Goal: Task Accomplishment & Management: Complete application form

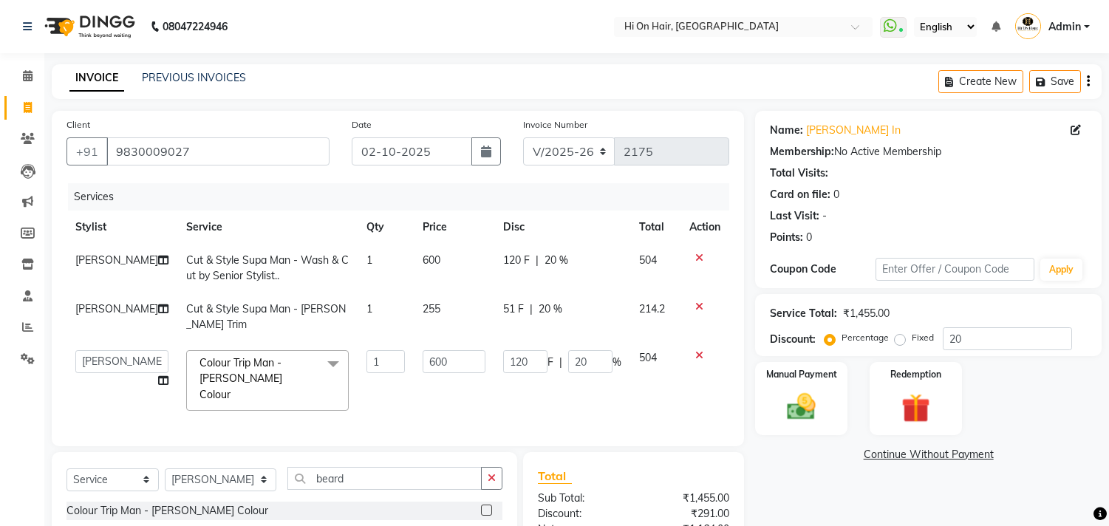
select select "535"
select select "6883"
select select "service"
select select "6883"
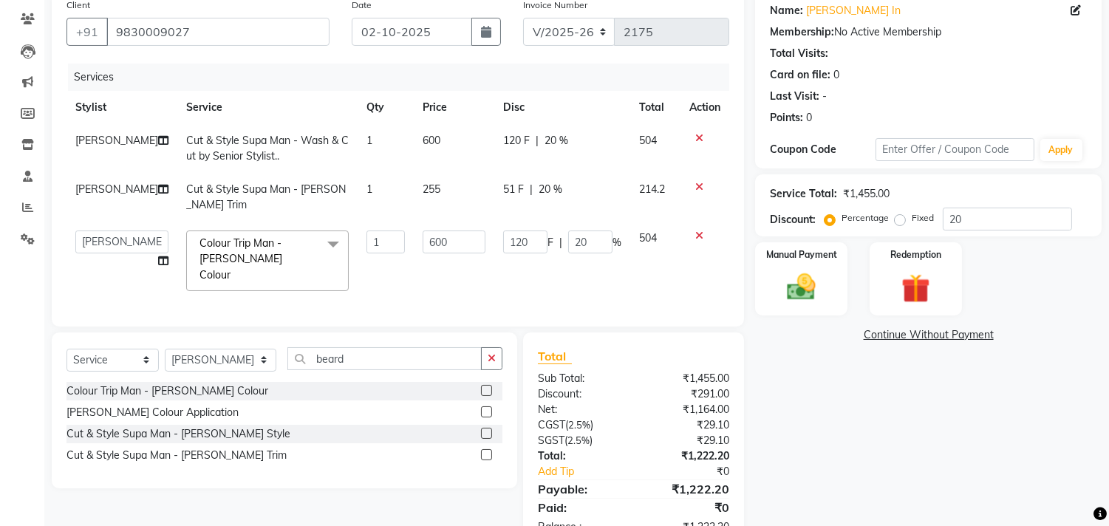
scroll to position [163, 0]
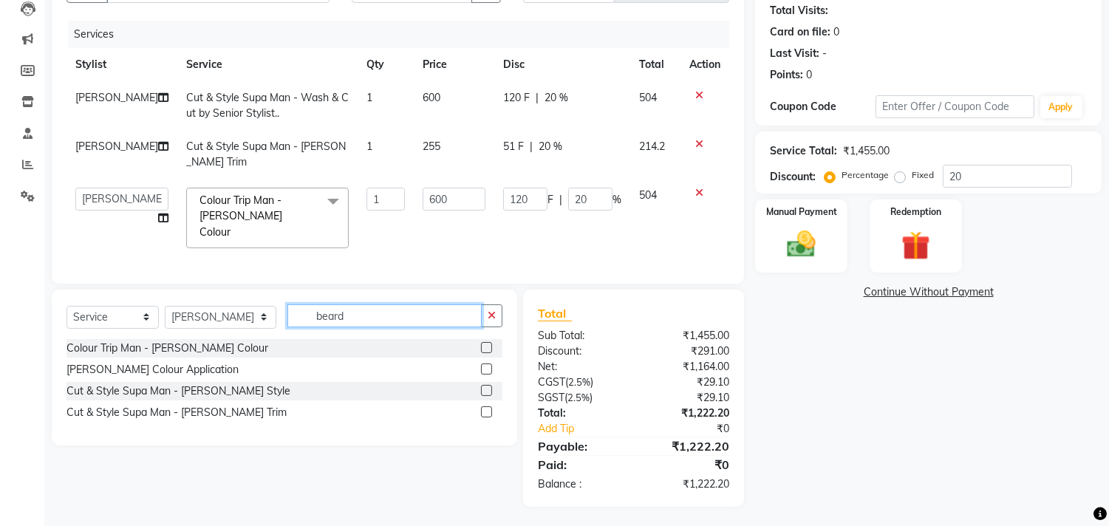
drag, startPoint x: 335, startPoint y: 319, endPoint x: 250, endPoint y: 321, distance: 85.0
click at [250, 321] on div "Select Service Product Membership Package Voucher Prepaid Gift Card Select Styl…" at bounding box center [285, 321] width 436 height 35
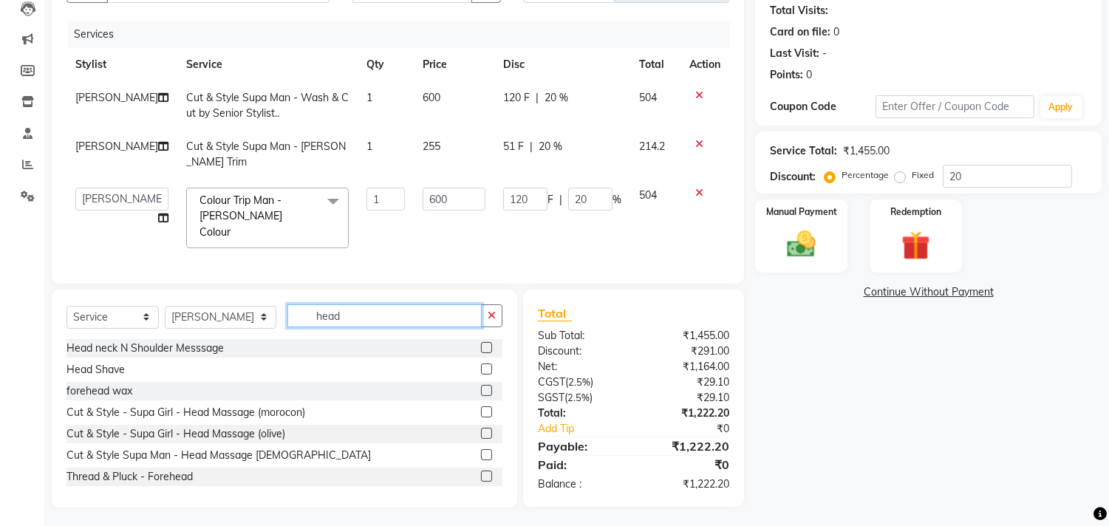
type input "head"
click at [481, 452] on label at bounding box center [486, 454] width 11 height 11
click at [481, 452] on input "checkbox" at bounding box center [486, 456] width 10 height 10
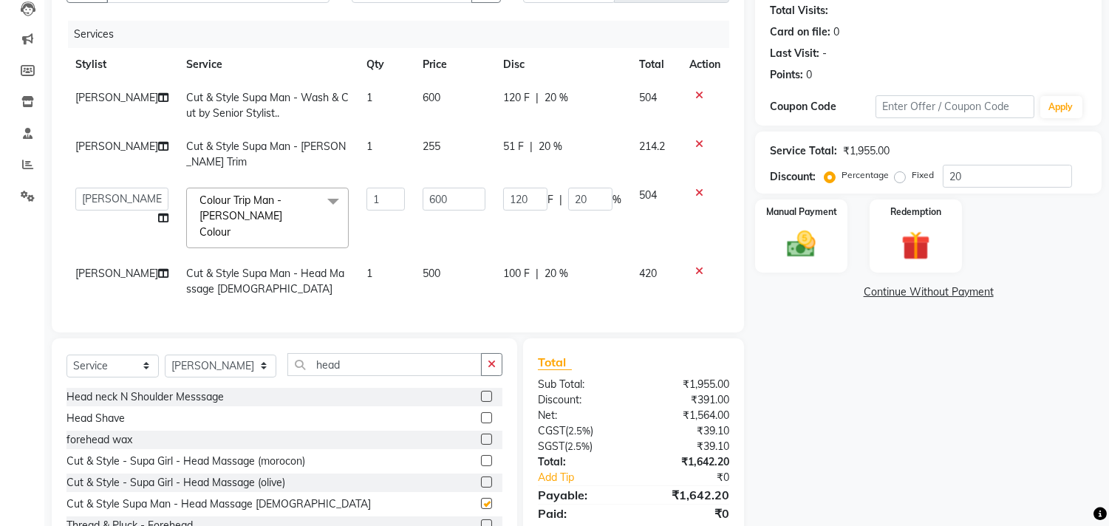
checkbox input "false"
drag, startPoint x: 316, startPoint y: 353, endPoint x: 286, endPoint y: 364, distance: 32.3
click at [287, 364] on input "head" at bounding box center [384, 364] width 194 height 23
drag, startPoint x: 357, startPoint y: 360, endPoint x: 287, endPoint y: 373, distance: 71.5
click at [287, 373] on div "Select Service Product Membership Package Voucher Prepaid Gift Card Select Styl…" at bounding box center [285, 370] width 436 height 35
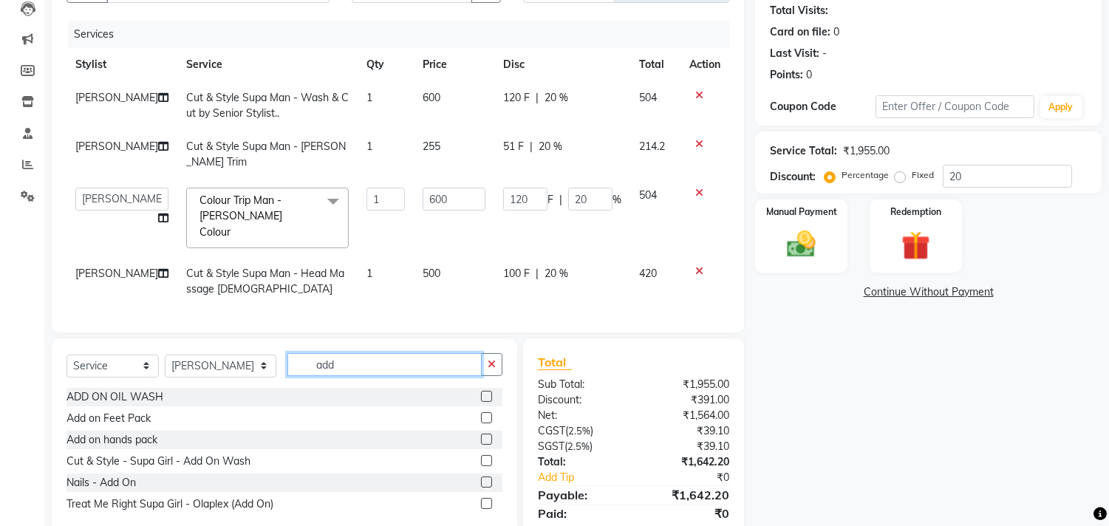
type input "add"
drag, startPoint x: 488, startPoint y: 393, endPoint x: 460, endPoint y: 341, distance: 59.5
click at [488, 392] on label at bounding box center [486, 396] width 11 height 11
click at [488, 392] on input "checkbox" at bounding box center [486, 397] width 10 height 10
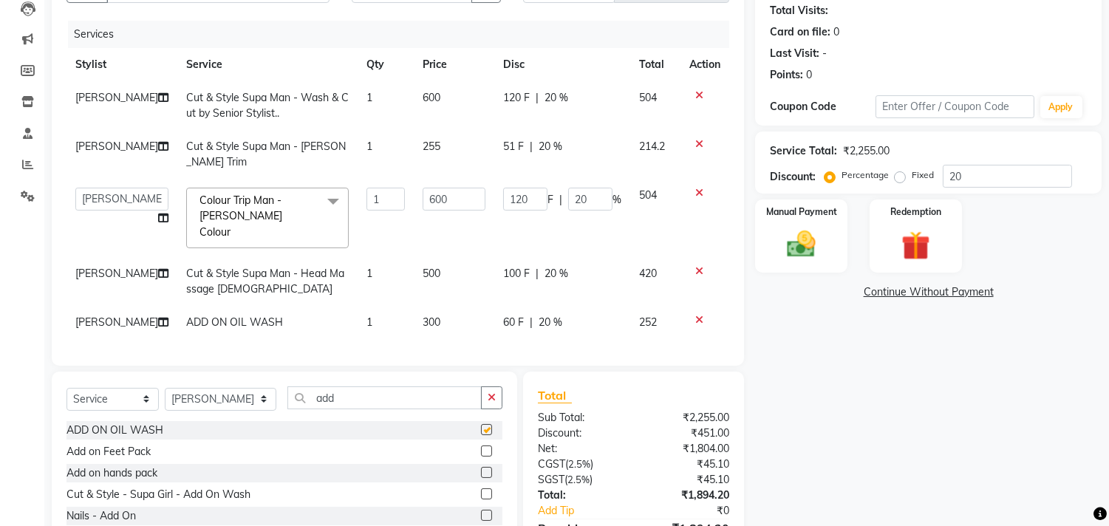
checkbox input "false"
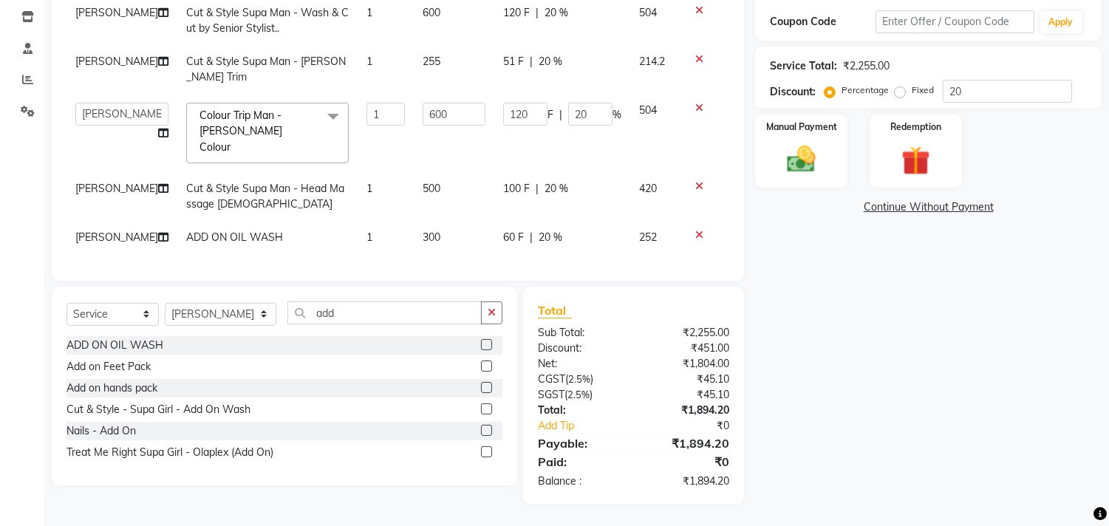
scroll to position [259, 0]
click at [800, 144] on img at bounding box center [802, 160] width 49 height 35
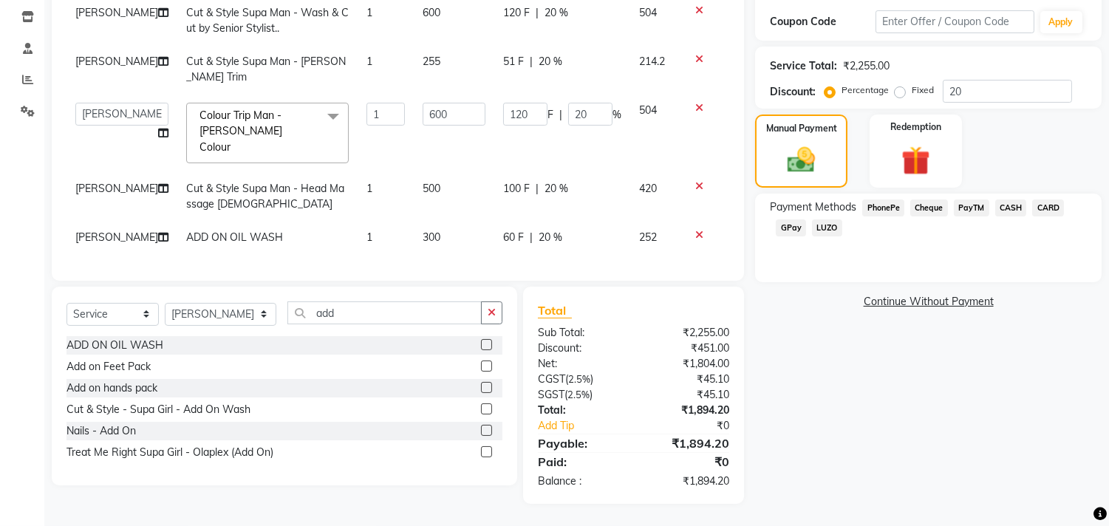
click at [1051, 200] on span "CARD" at bounding box center [1048, 208] width 32 height 17
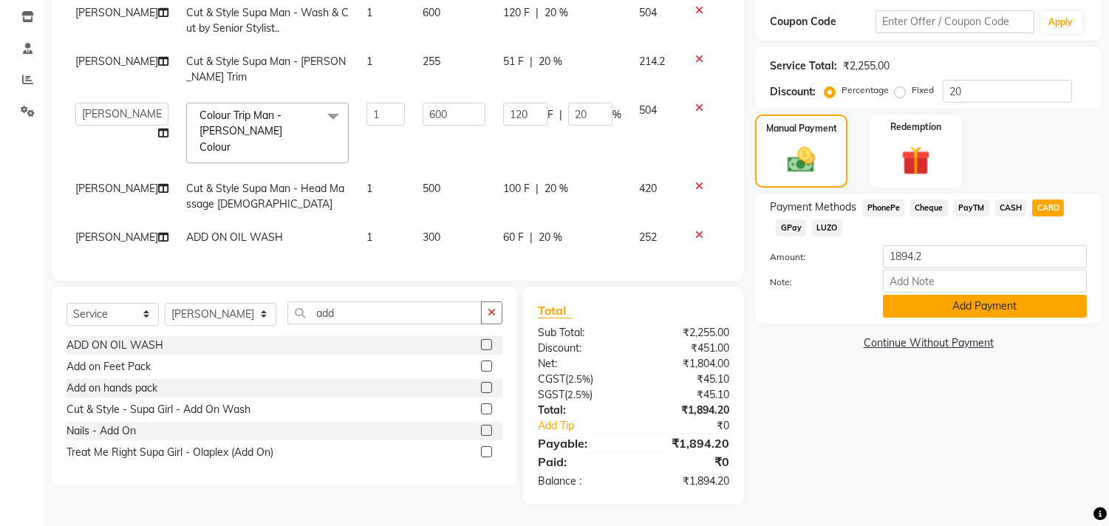
click at [1001, 295] on button "Add Payment" at bounding box center [985, 306] width 204 height 23
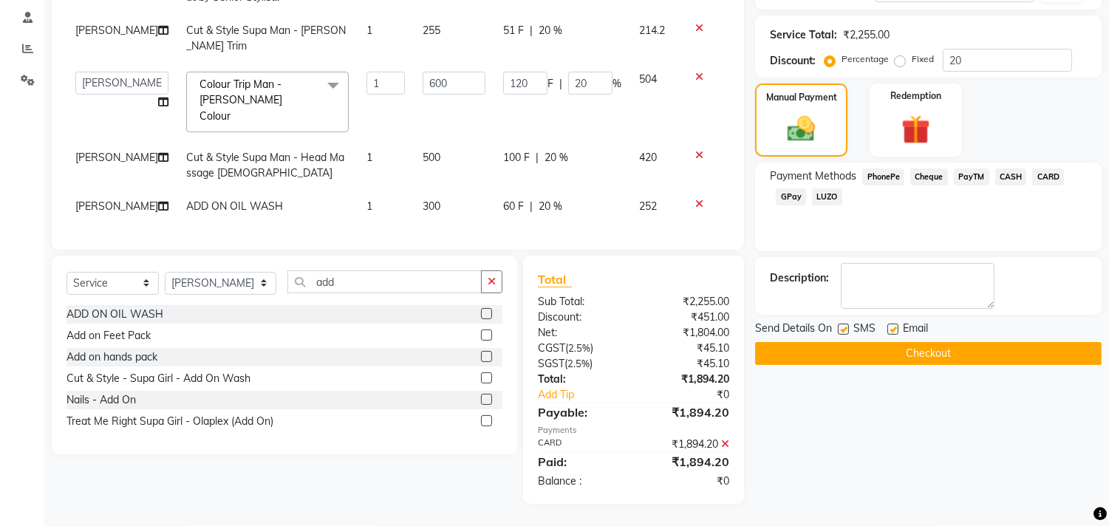
scroll to position [290, 0]
click at [889, 324] on label at bounding box center [893, 329] width 11 height 11
click at [889, 325] on input "checkbox" at bounding box center [893, 330] width 10 height 10
checkbox input "false"
click at [926, 342] on button "Checkout" at bounding box center [928, 353] width 347 height 23
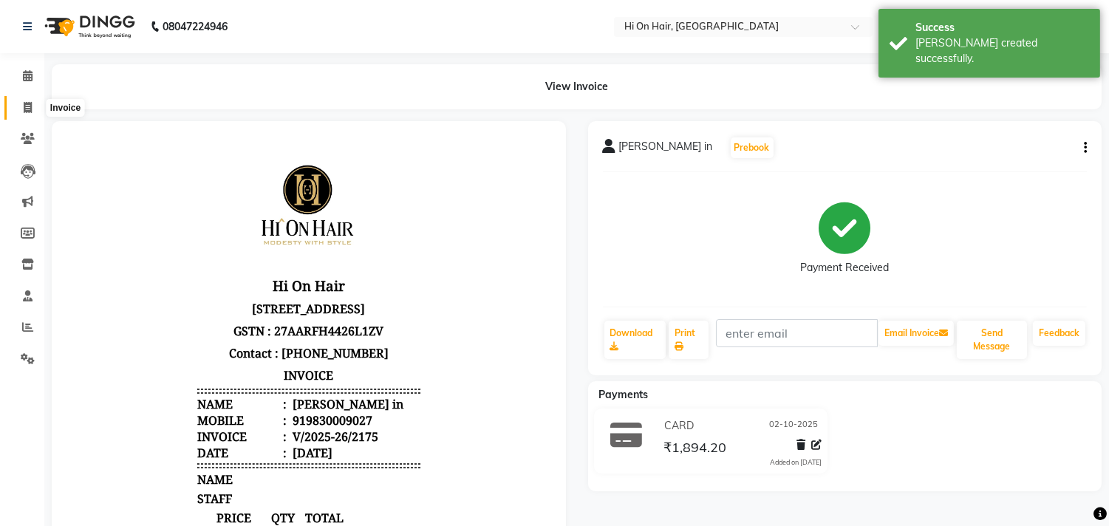
click at [26, 107] on icon at bounding box center [28, 107] width 8 height 11
select select "service"
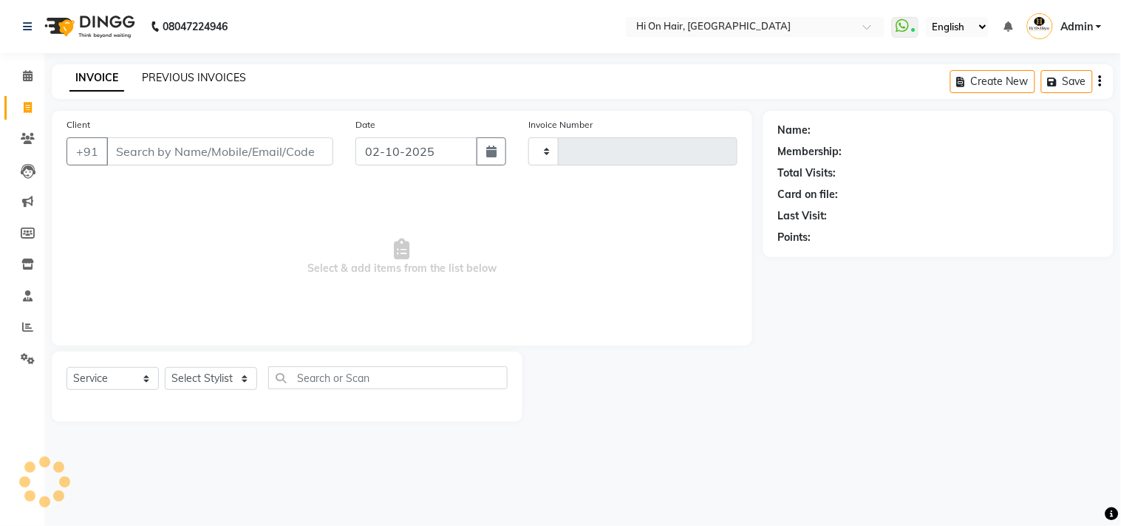
click at [216, 74] on link "PREVIOUS INVOICES" at bounding box center [194, 77] width 104 height 13
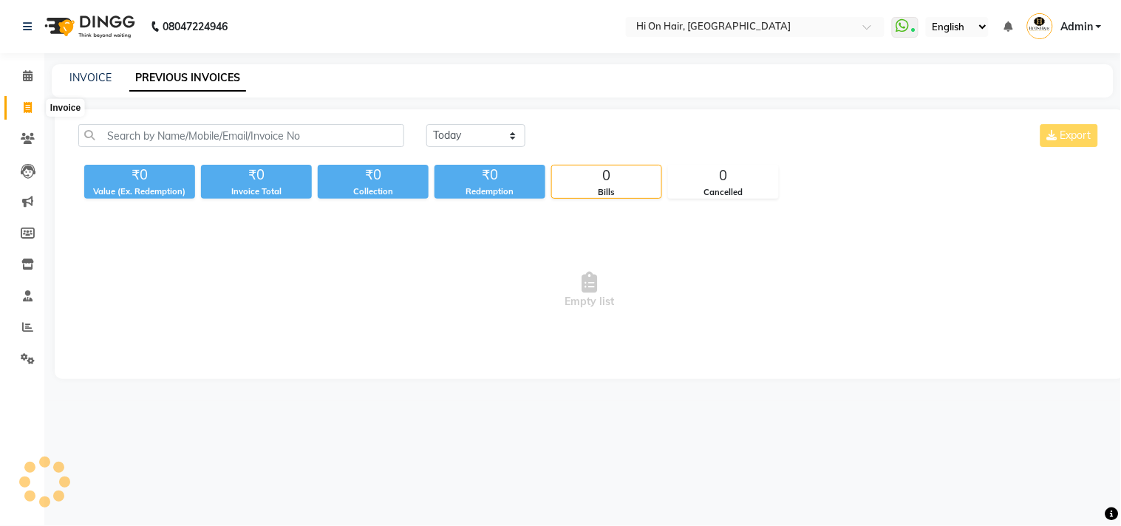
click at [27, 106] on icon at bounding box center [28, 107] width 8 height 11
select select "service"
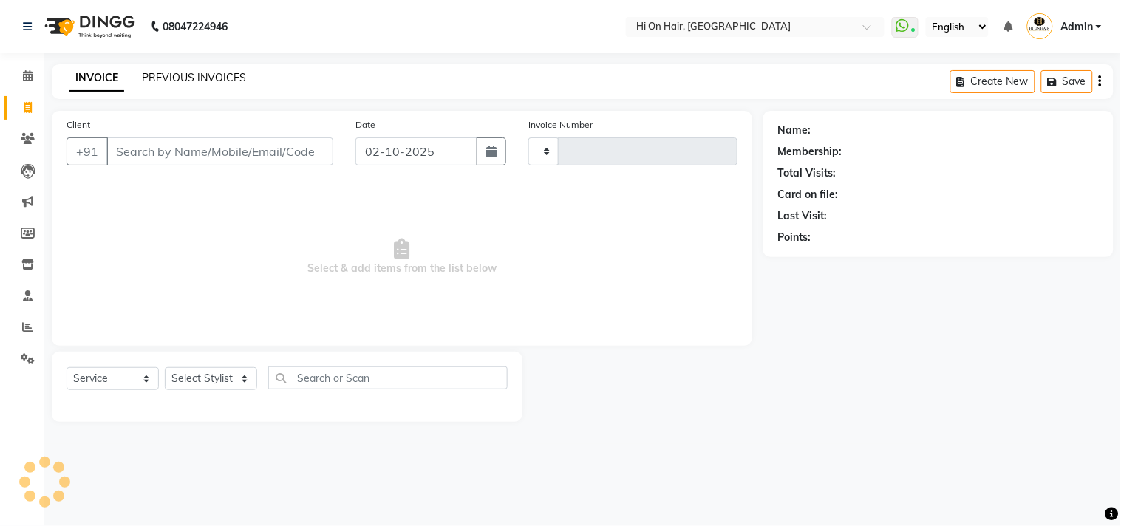
click at [211, 74] on link "PREVIOUS INVOICES" at bounding box center [194, 77] width 104 height 13
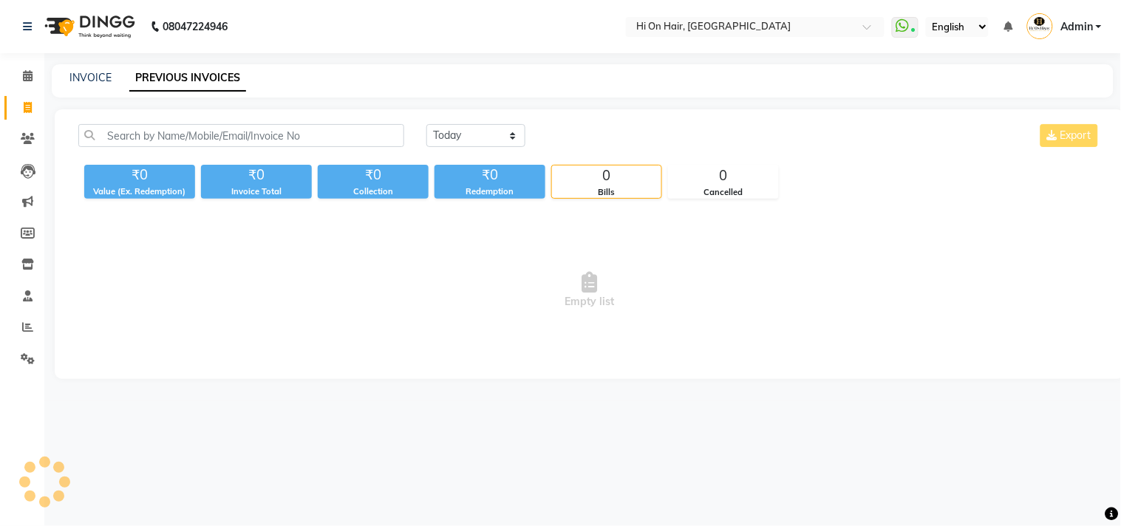
click at [203, 74] on link "PREVIOUS INVOICES" at bounding box center [187, 78] width 117 height 27
click at [28, 107] on icon at bounding box center [28, 107] width 8 height 11
select select "service"
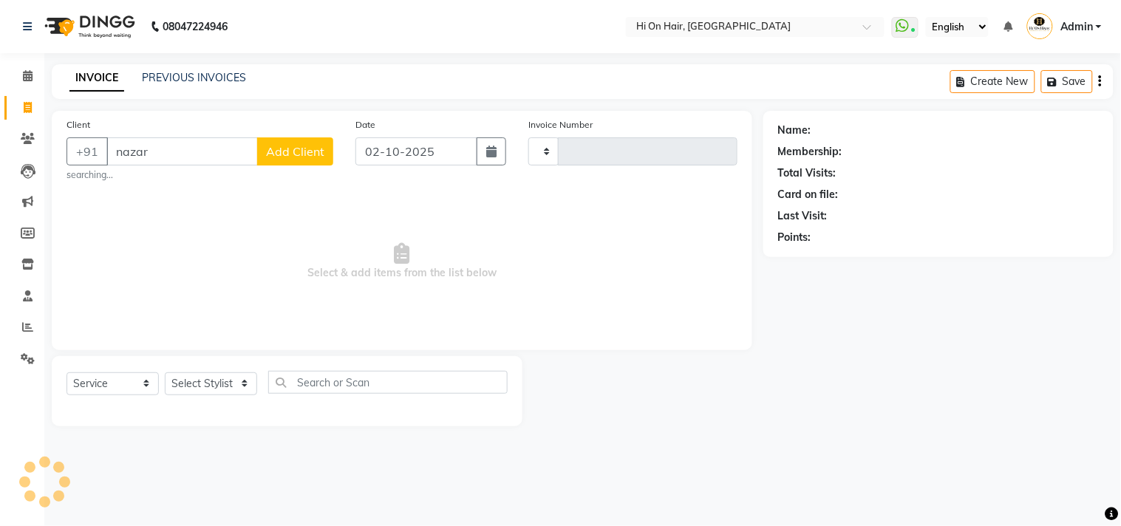
click at [219, 150] on input "nazar" at bounding box center [182, 151] width 152 height 28
type input "n"
type input "naz"
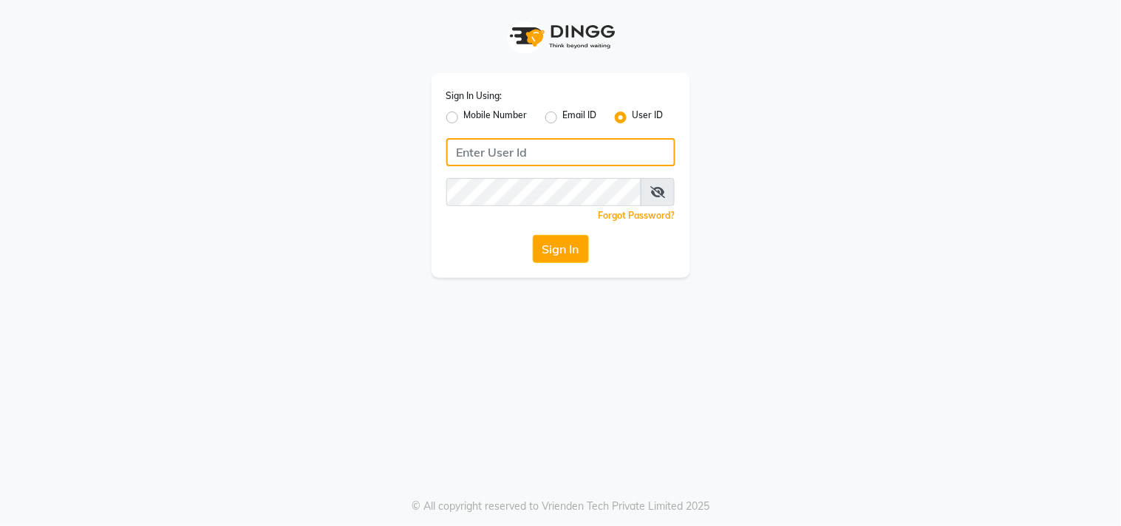
click at [644, 156] on input "Username" at bounding box center [560, 152] width 229 height 28
type input "hionhair"
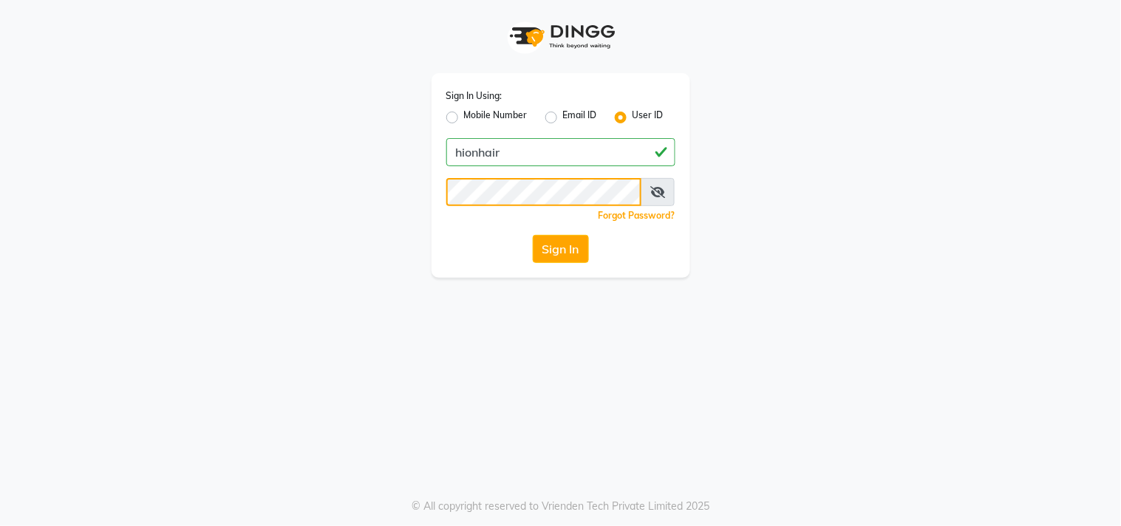
click at [533, 235] on button "Sign In" at bounding box center [561, 249] width 56 height 28
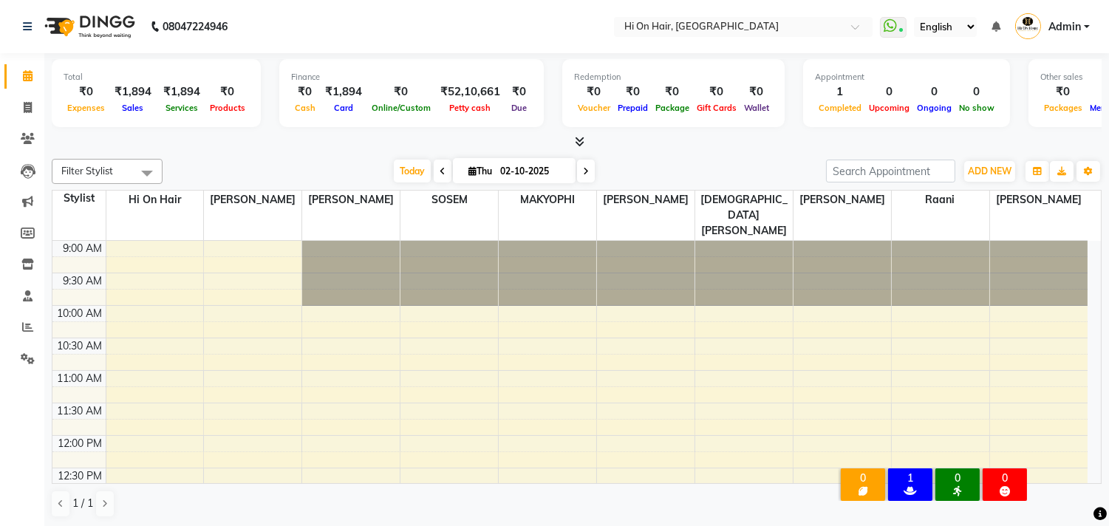
click at [334, 97] on div "₹1,894" at bounding box center [343, 92] width 49 height 17
click at [31, 111] on icon at bounding box center [28, 107] width 8 height 11
select select "535"
select select "service"
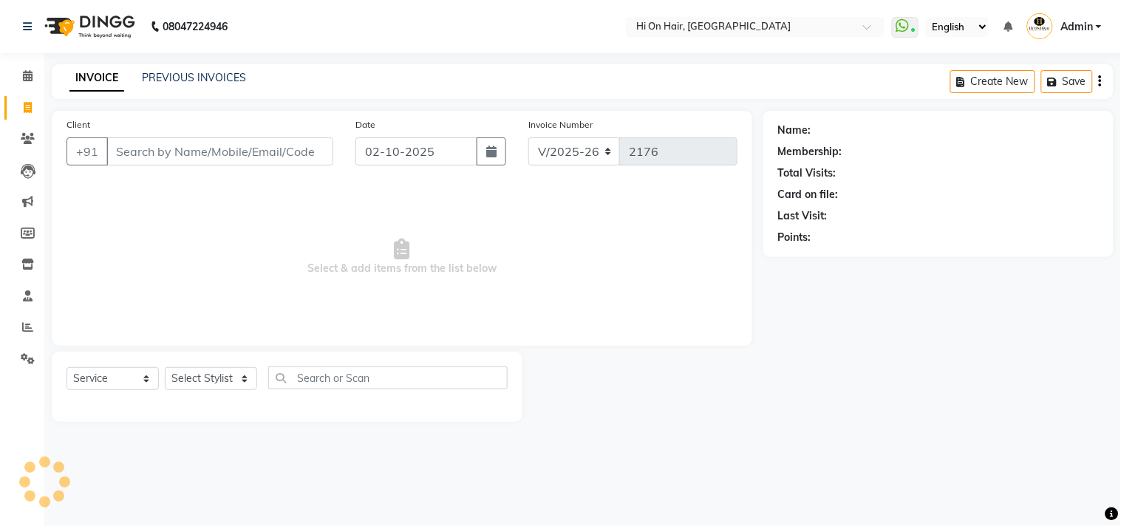
click at [219, 150] on input "Client" at bounding box center [219, 151] width 227 height 28
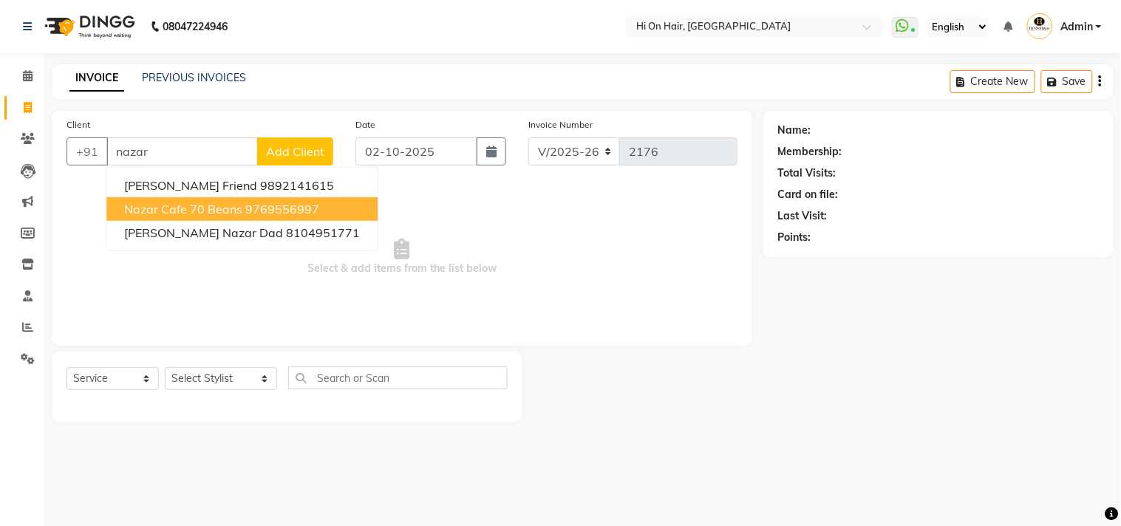
click at [264, 211] on ngb-highlight "9769556997" at bounding box center [282, 209] width 74 height 15
type input "9769556997"
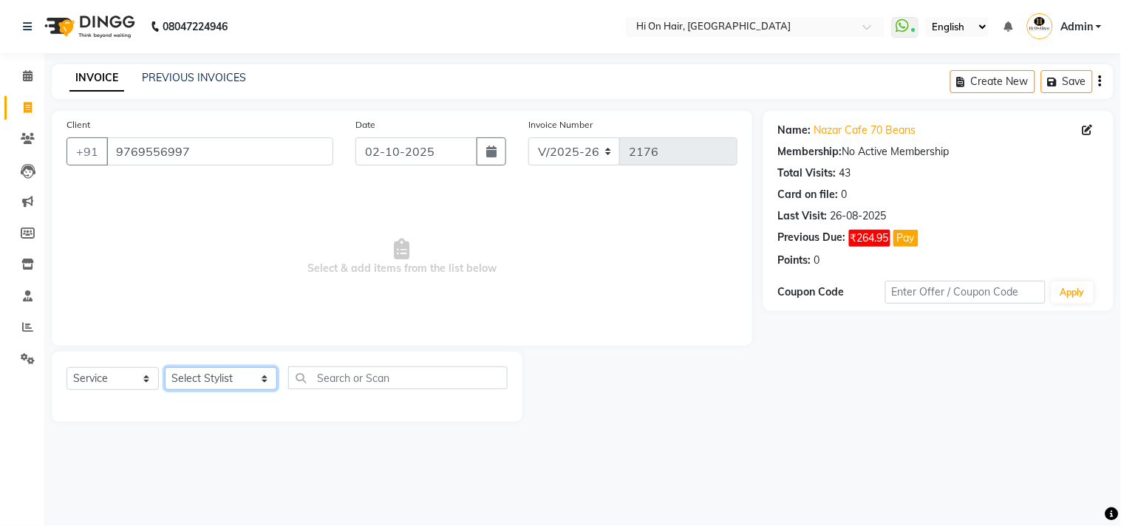
click at [200, 380] on select "Select Stylist [PERSON_NAME] [PERSON_NAME] Hi On Hair MAKYOPHI [PERSON_NAME] [P…" at bounding box center [221, 378] width 112 height 23
select select "20990"
click at [165, 368] on select "Select Stylist [PERSON_NAME] [PERSON_NAME] Hi On Hair MAKYOPHI [PERSON_NAME] [P…" at bounding box center [221, 378] width 112 height 23
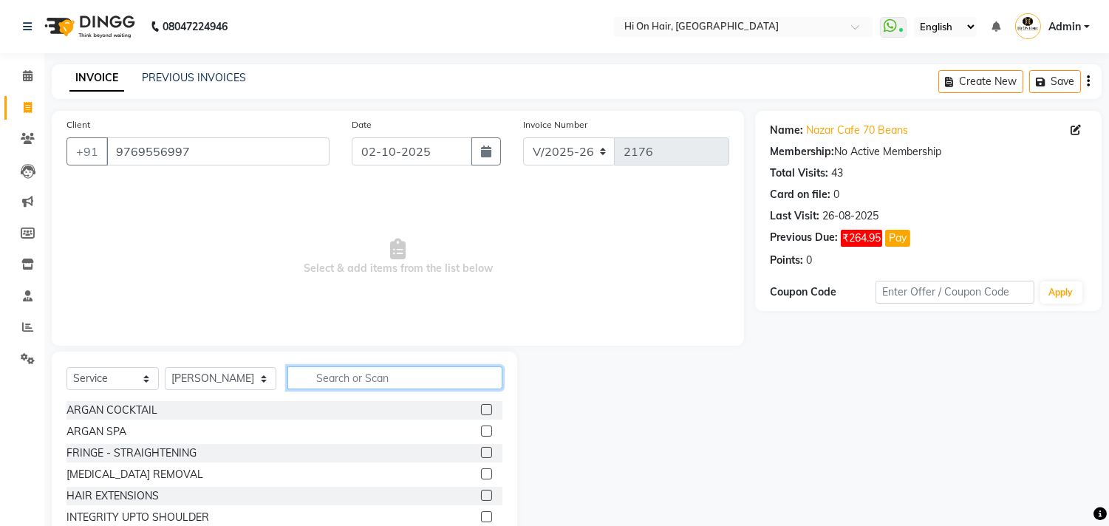
click at [348, 380] on input "text" at bounding box center [394, 378] width 215 height 23
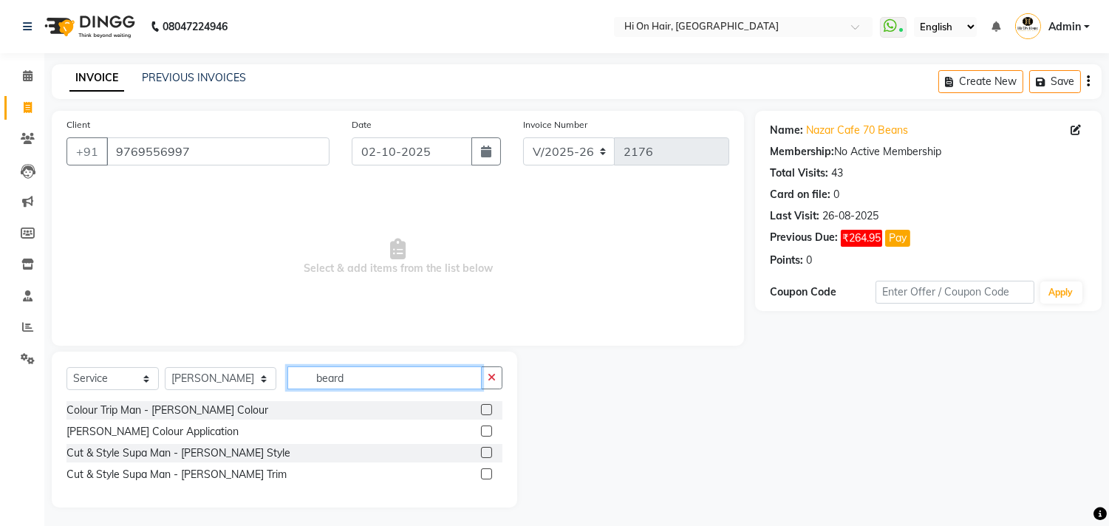
type input "beard"
click at [485, 471] on label at bounding box center [486, 474] width 11 height 11
click at [485, 471] on input "checkbox" at bounding box center [486, 475] width 10 height 10
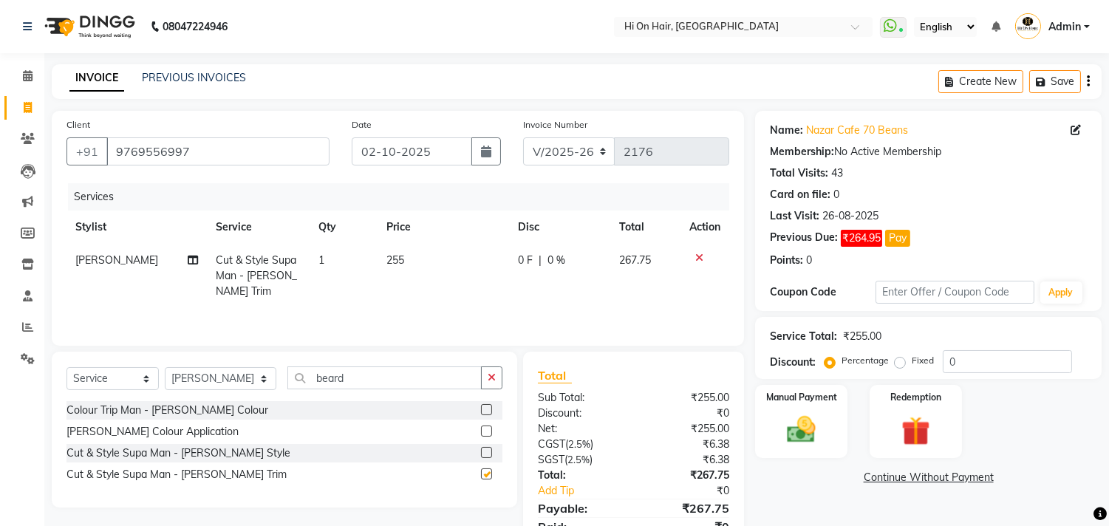
checkbox input "false"
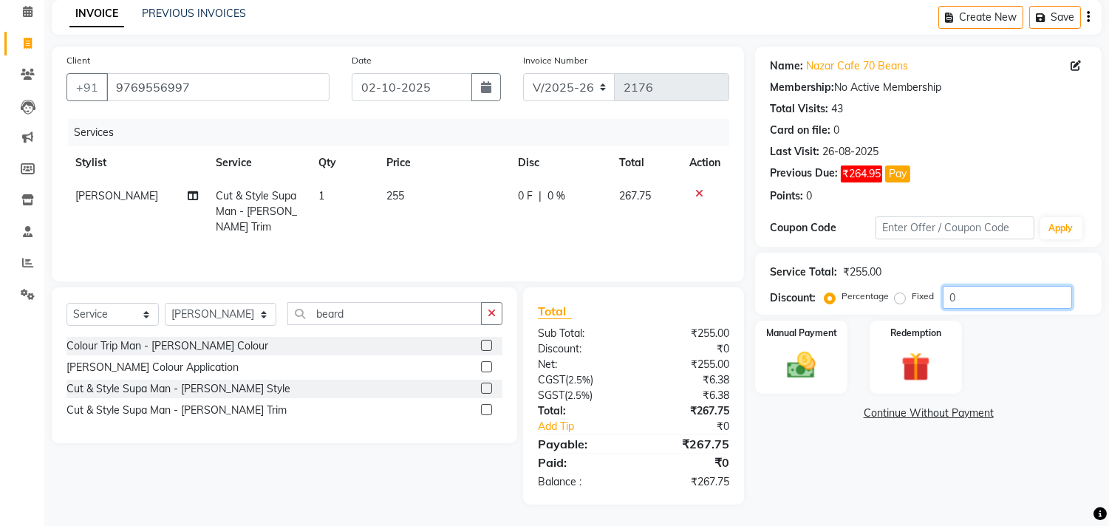
click at [946, 304] on input "0" at bounding box center [1007, 297] width 129 height 23
type input "20"
click at [622, 223] on td "214.2" at bounding box center [646, 212] width 69 height 64
select select "20990"
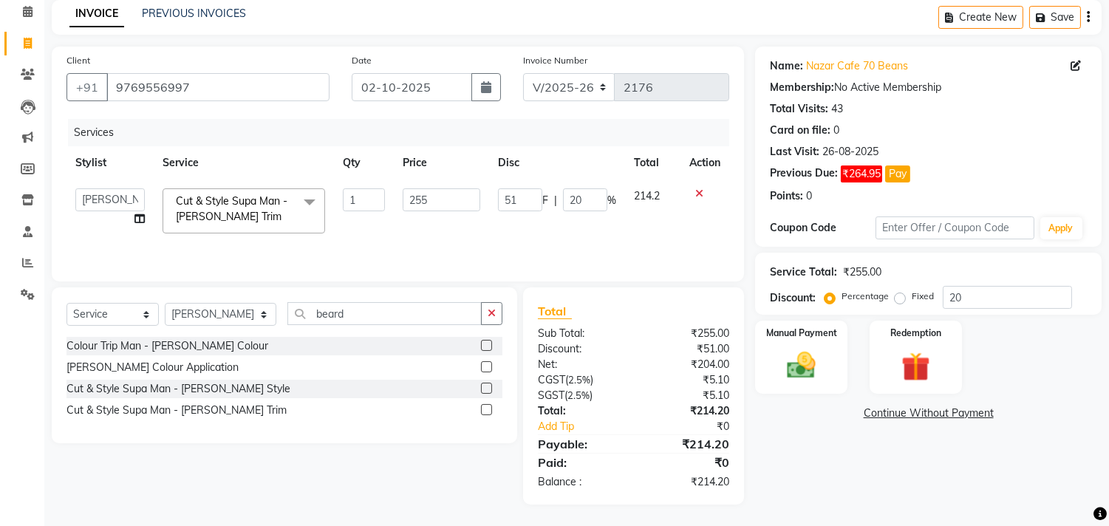
click at [578, 230] on td "51 F | 20 %" at bounding box center [557, 211] width 136 height 63
click at [460, 198] on input "255" at bounding box center [442, 199] width 78 height 23
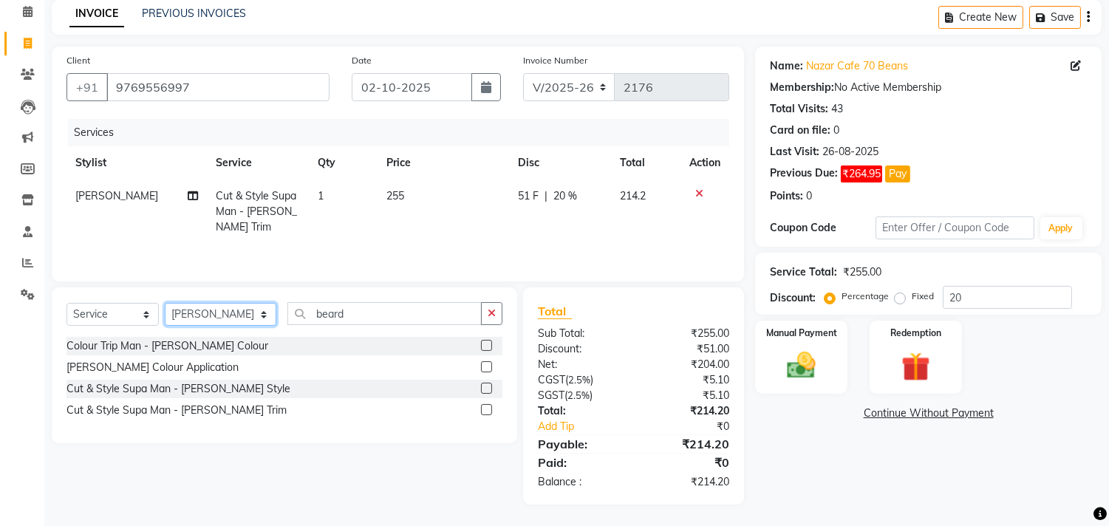
click at [203, 309] on select "Select Stylist [PERSON_NAME] [PERSON_NAME] Hi On Hair MAKYOPHI [PERSON_NAME] [P…" at bounding box center [221, 314] width 112 height 23
select select "26438"
click at [165, 303] on select "Select Stylist [PERSON_NAME] [PERSON_NAME] Hi On Hair MAKYOPHI [PERSON_NAME] [P…" at bounding box center [221, 314] width 112 height 23
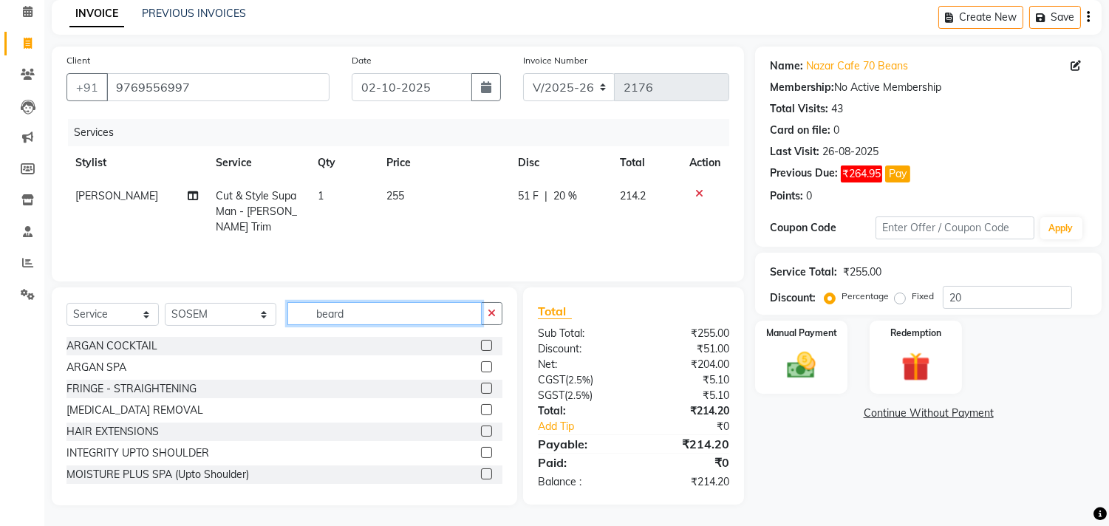
drag, startPoint x: 333, startPoint y: 321, endPoint x: 266, endPoint y: 323, distance: 67.3
click at [266, 323] on div "Select Service Product Membership Package Voucher Prepaid Gift Card Select Styl…" at bounding box center [285, 319] width 436 height 35
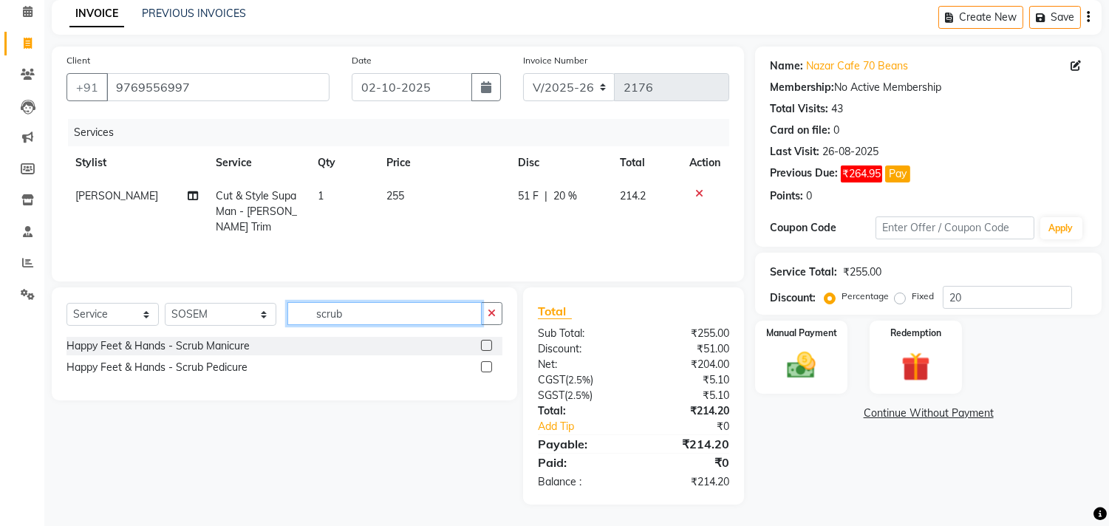
type input "scrub"
click at [486, 342] on label at bounding box center [486, 345] width 11 height 11
click at [486, 342] on input "checkbox" at bounding box center [486, 346] width 10 height 10
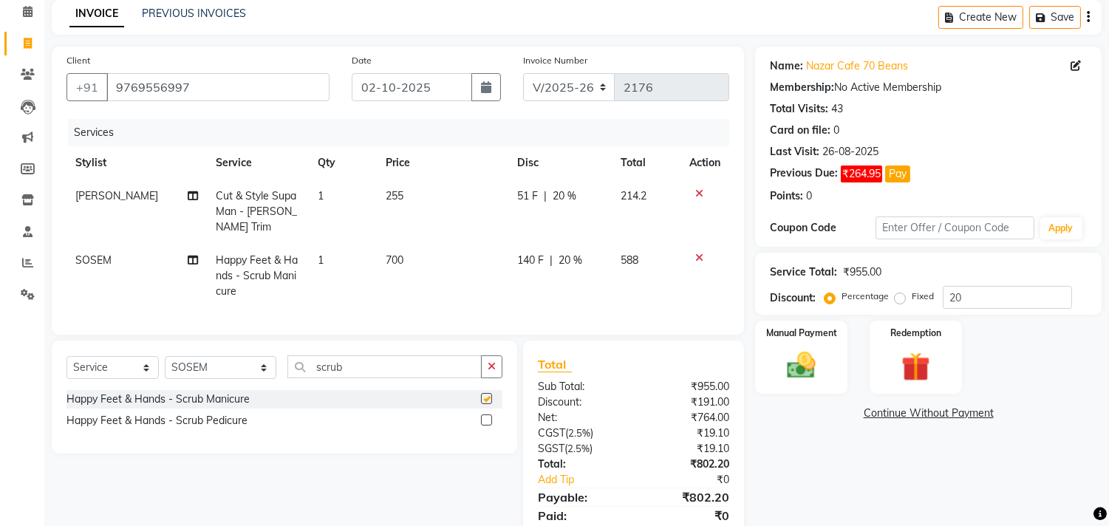
checkbox input "false"
click at [699, 253] on icon at bounding box center [699, 258] width 8 height 10
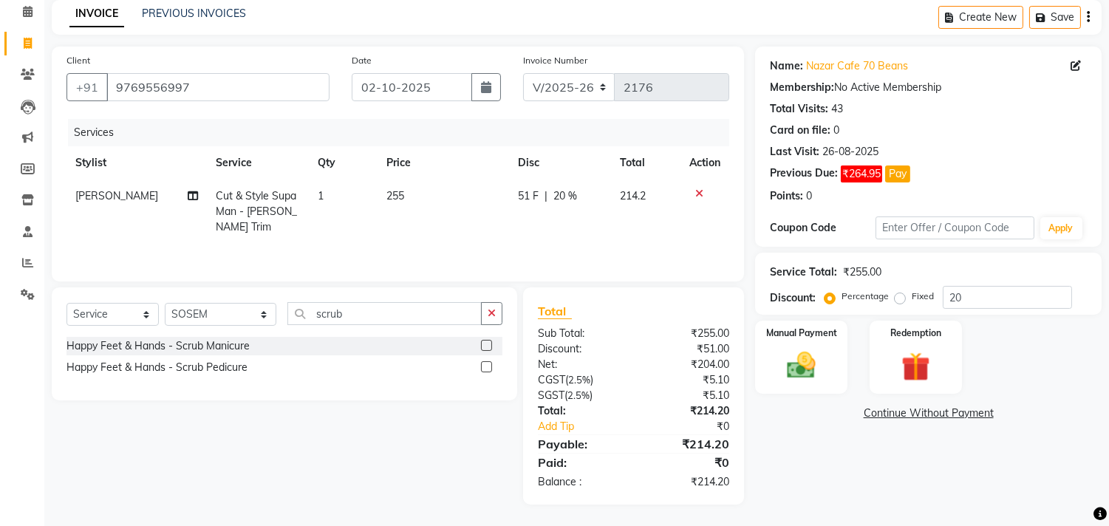
click at [427, 200] on td "255" at bounding box center [444, 212] width 132 height 64
select select "20990"
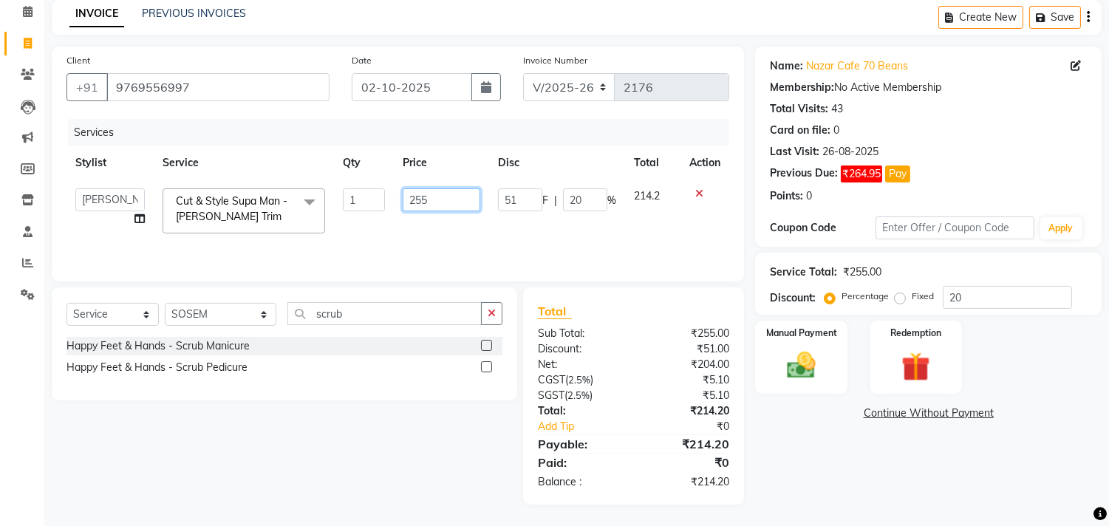
click at [440, 200] on input "255" at bounding box center [442, 199] width 78 height 23
type input "240"
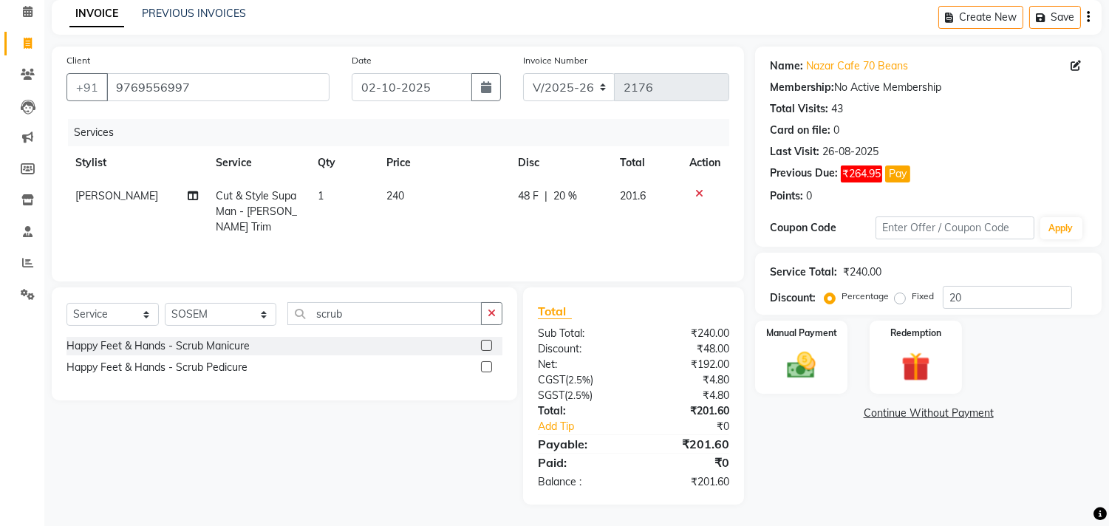
click at [473, 228] on div "Services Stylist Service Qty Price Disc Total Action [PERSON_NAME] Cut & Style …" at bounding box center [398, 193] width 663 height 148
click at [449, 194] on td "240" at bounding box center [444, 212] width 132 height 64
select select "20990"
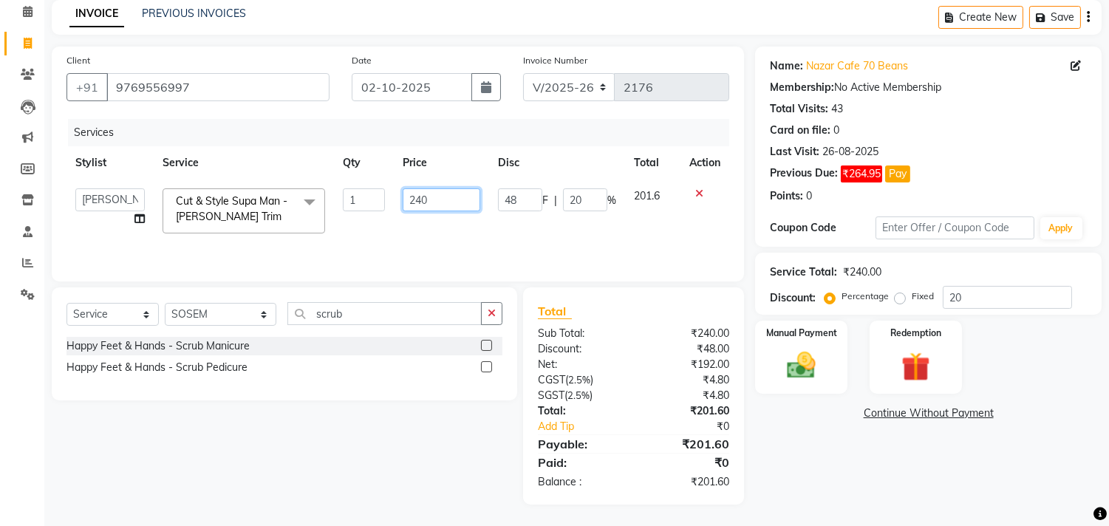
click at [444, 194] on input "240" at bounding box center [442, 199] width 78 height 23
type input "239"
click at [485, 225] on td "239" at bounding box center [441, 211] width 95 height 63
select select "20990"
click at [455, 191] on input "239" at bounding box center [439, 199] width 76 height 23
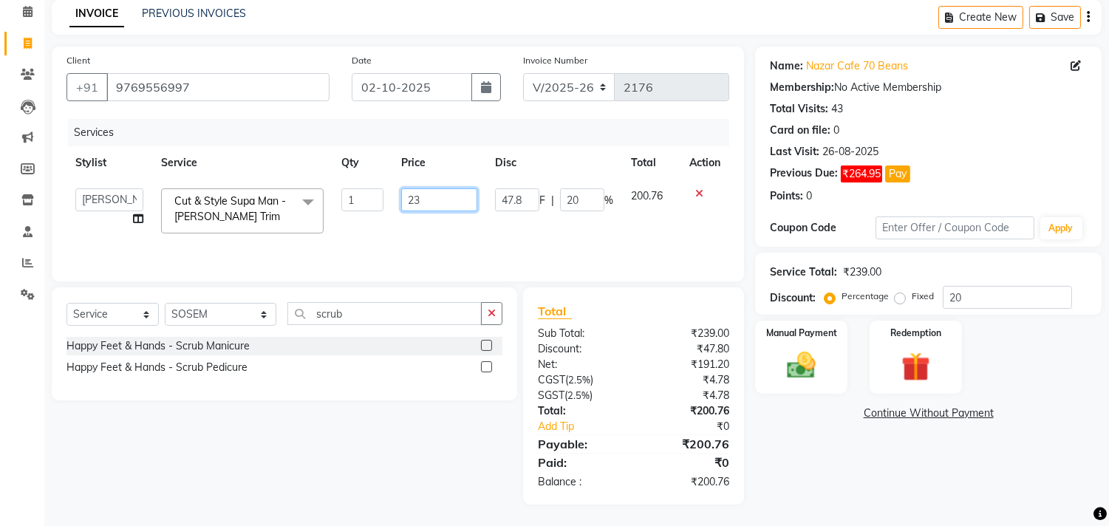
type input "238"
click at [466, 222] on td "238" at bounding box center [439, 211] width 94 height 63
select select "20990"
click at [800, 364] on img at bounding box center [802, 366] width 49 height 35
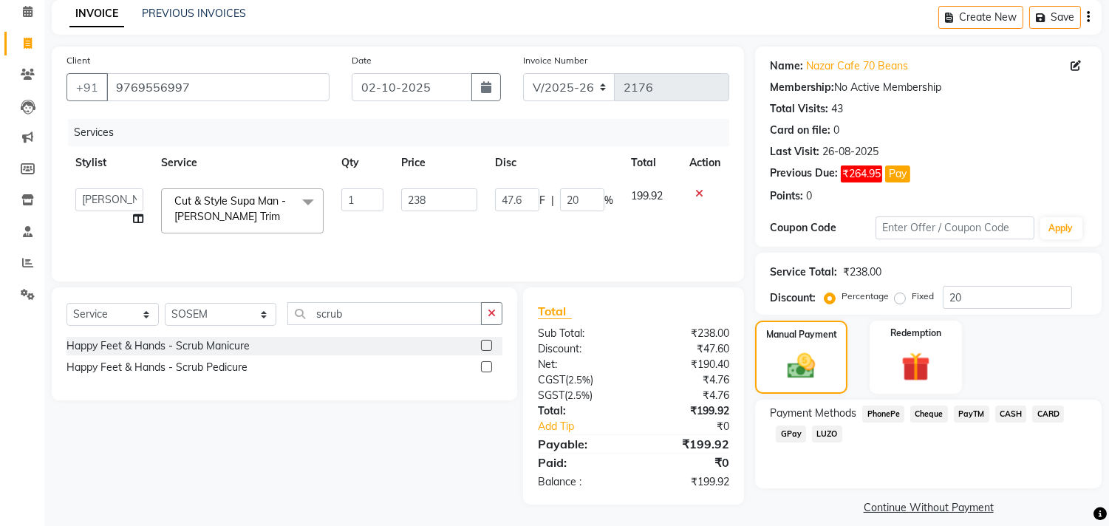
click at [780, 431] on span "GPay" at bounding box center [791, 434] width 30 height 17
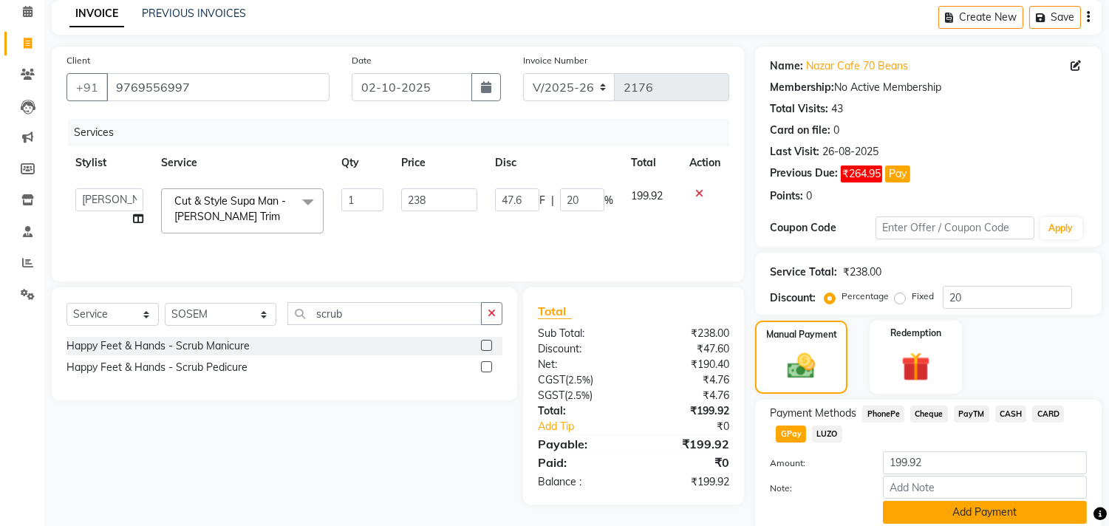
click at [974, 511] on button "Add Payment" at bounding box center [985, 512] width 204 height 23
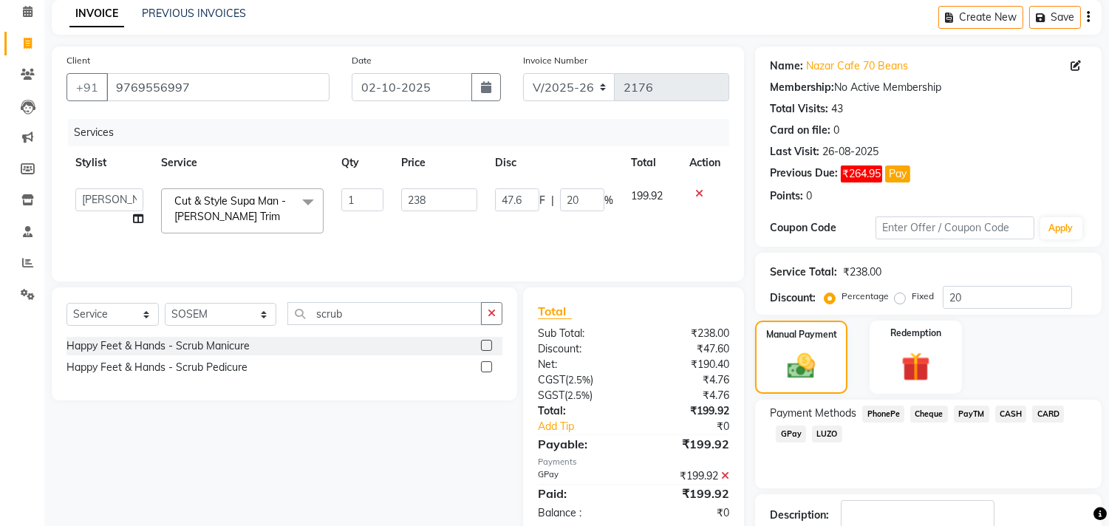
scroll to position [163, 0]
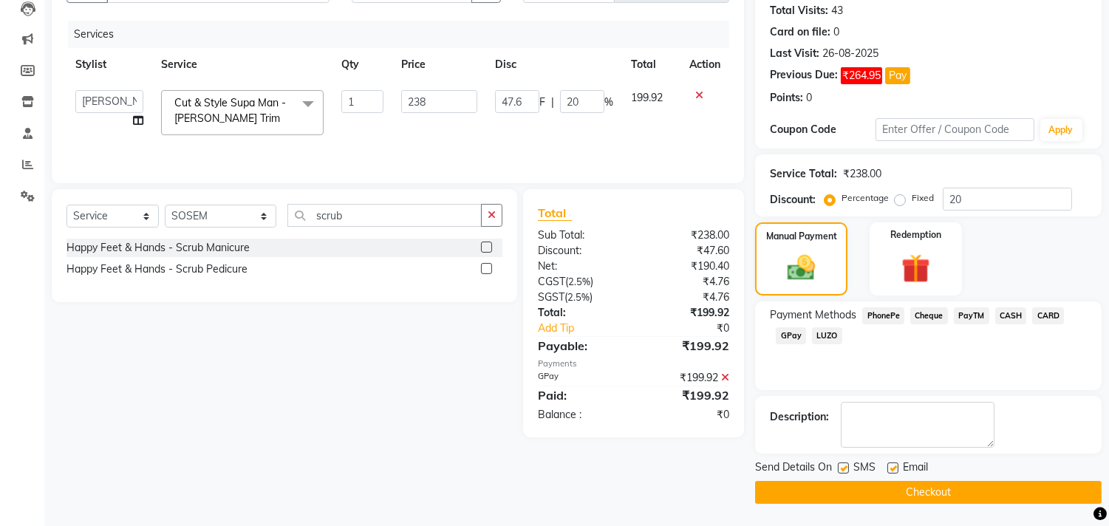
click at [894, 469] on label at bounding box center [893, 468] width 11 height 11
click at [894, 469] on input "checkbox" at bounding box center [893, 469] width 10 height 10
checkbox input "false"
click at [905, 491] on button "Checkout" at bounding box center [928, 492] width 347 height 23
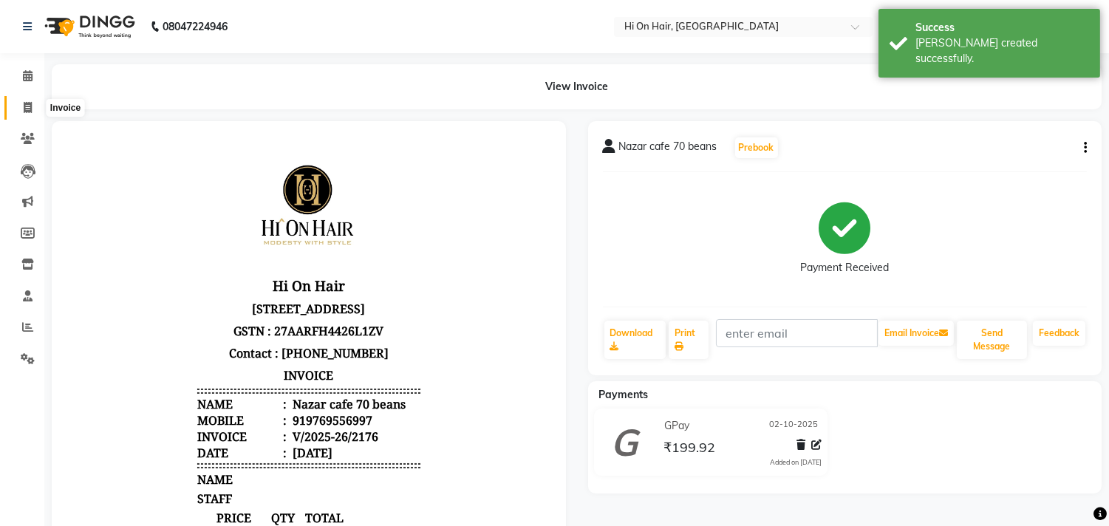
click at [28, 109] on icon at bounding box center [28, 107] width 8 height 11
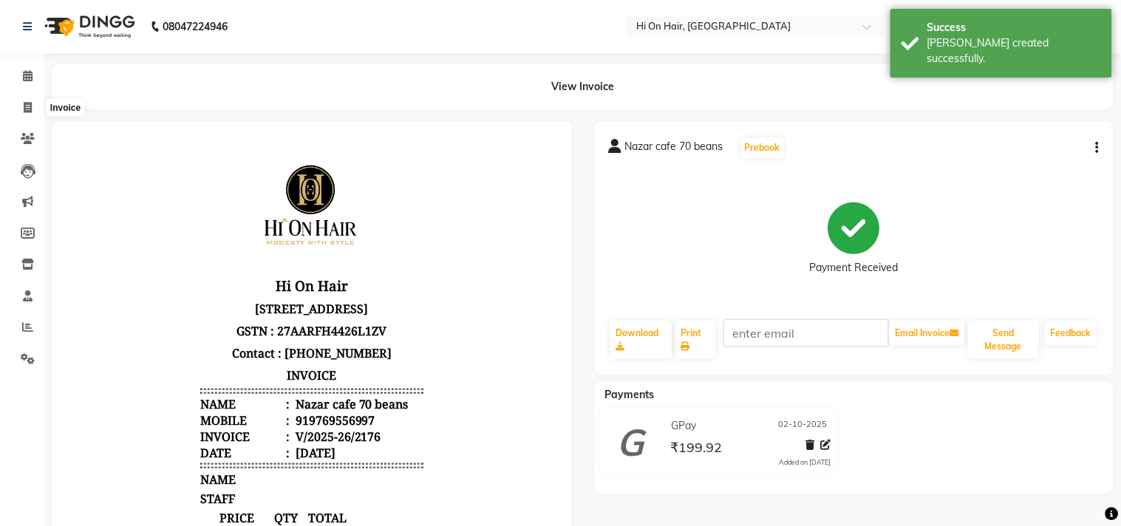
select select "service"
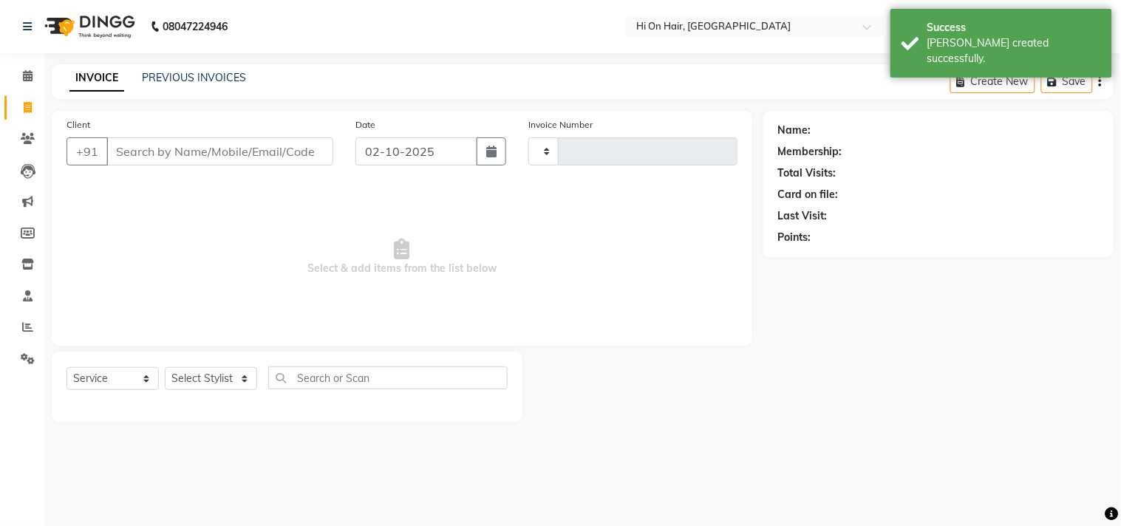
type input "2177"
select select "535"
click at [207, 77] on link "PREVIOUS INVOICES" at bounding box center [194, 77] width 104 height 13
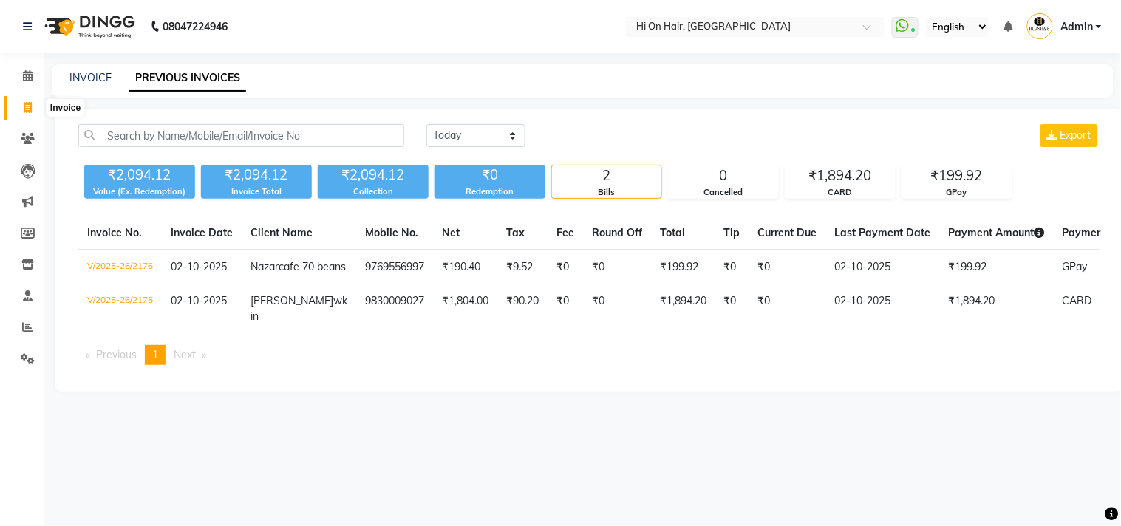
click at [26, 108] on icon at bounding box center [28, 107] width 8 height 11
select select "service"
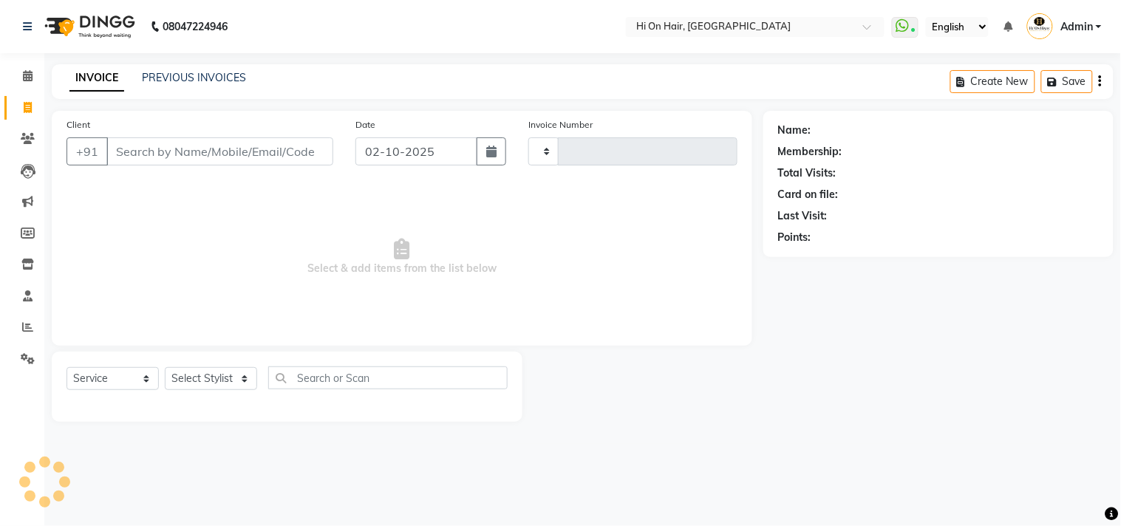
type input "2177"
select select "535"
click at [234, 378] on select "Select Stylist" at bounding box center [211, 378] width 92 height 23
select select "16890"
click at [165, 368] on select "Select Stylist [PERSON_NAME] [PERSON_NAME] Hi On Hair MAKYOPHI [PERSON_NAME] [P…" at bounding box center [221, 378] width 112 height 23
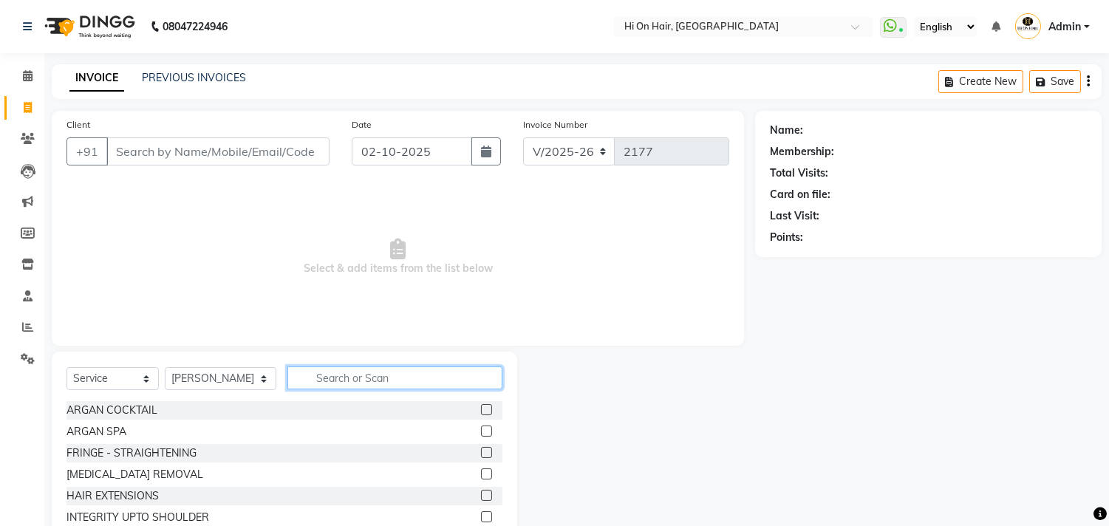
click at [350, 386] on input "text" at bounding box center [394, 378] width 215 height 23
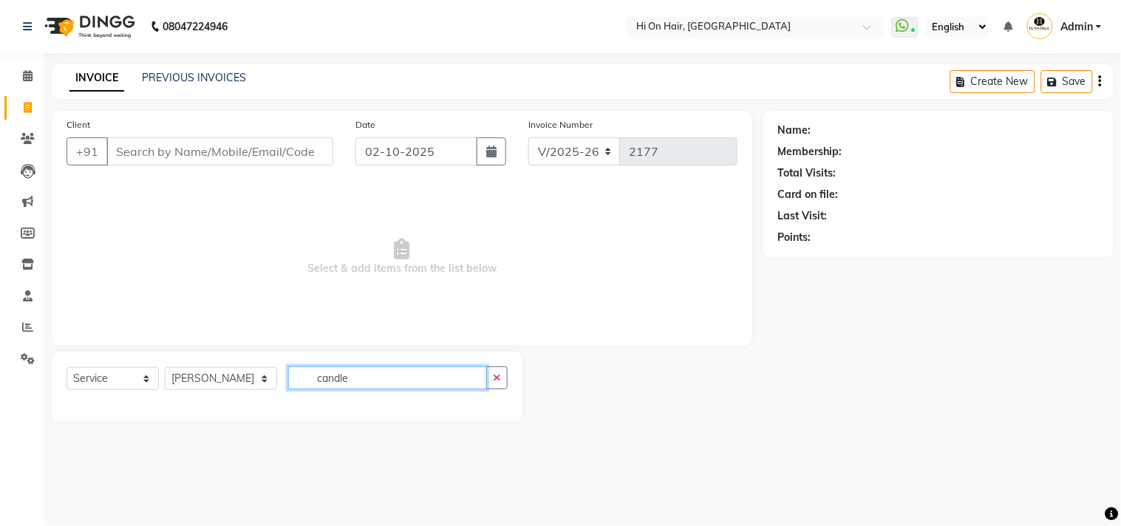
type input "candle"
click at [228, 382] on select "Select Stylist [PERSON_NAME] [PERSON_NAME] Hi On Hair MAKYOPHI [PERSON_NAME] [P…" at bounding box center [221, 378] width 112 height 23
select select "43988"
click at [165, 368] on select "Select Stylist [PERSON_NAME] [PERSON_NAME] Hi On Hair MAKYOPHI [PERSON_NAME] [P…" at bounding box center [221, 378] width 112 height 23
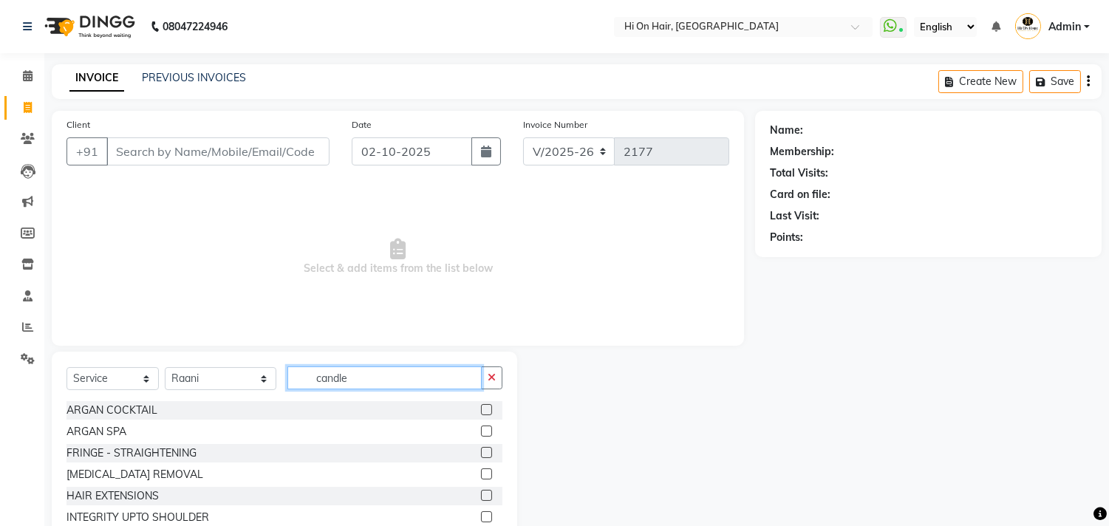
click at [389, 380] on input "candle" at bounding box center [384, 378] width 194 height 23
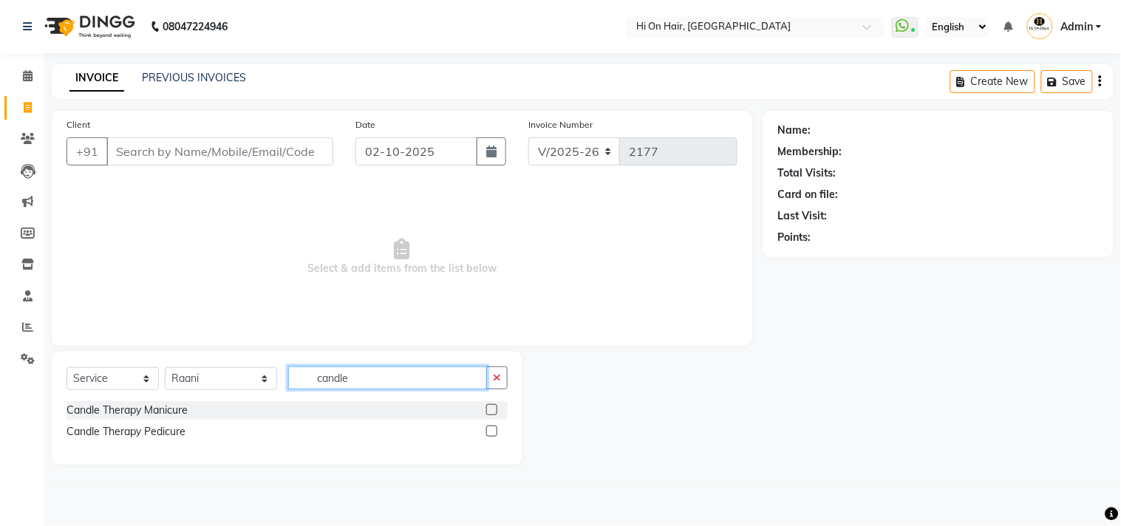
type input "candle"
click at [490, 430] on label at bounding box center [491, 431] width 11 height 11
click at [490, 430] on input "checkbox" at bounding box center [491, 432] width 10 height 10
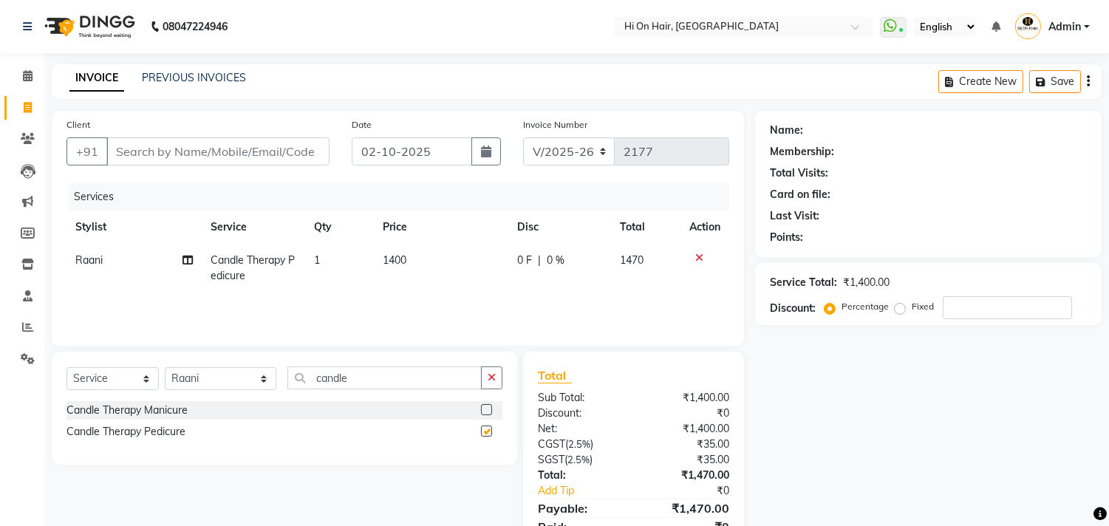
checkbox input "false"
click at [578, 260] on div "0 F | 0 %" at bounding box center [559, 261] width 85 height 16
select select "43988"
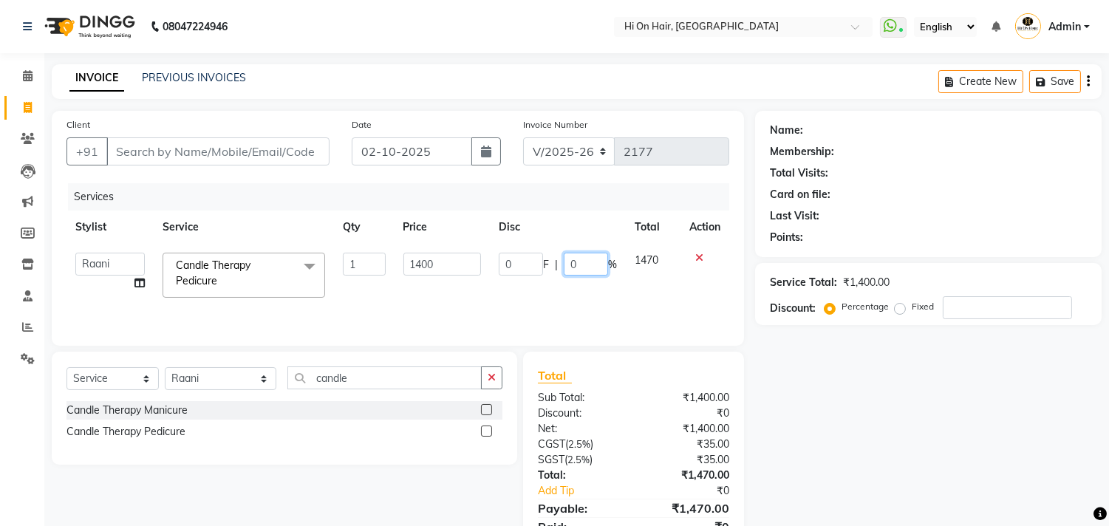
click at [564, 265] on input "0" at bounding box center [586, 264] width 44 height 23
type input "20"
click at [599, 306] on div "Services Stylist Service Qty Price Disc Total Action [PERSON_NAME] [PERSON_NAME…" at bounding box center [398, 257] width 663 height 148
